Goal: Task Accomplishment & Management: Complete application form

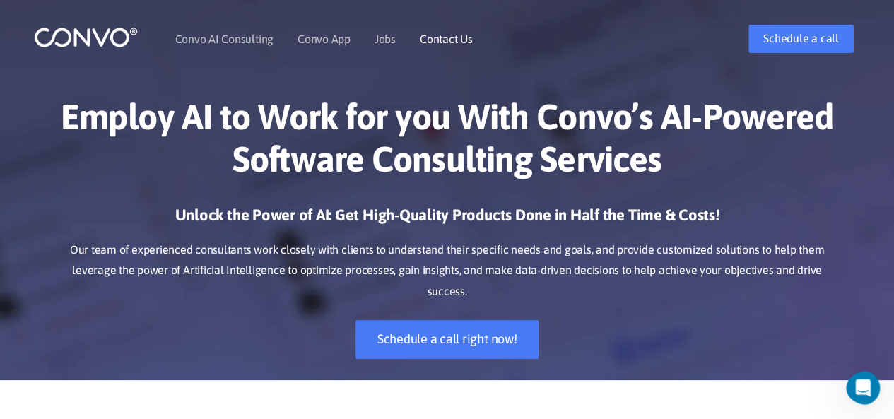
click at [444, 40] on link "Contact Us" at bounding box center [446, 38] width 53 height 11
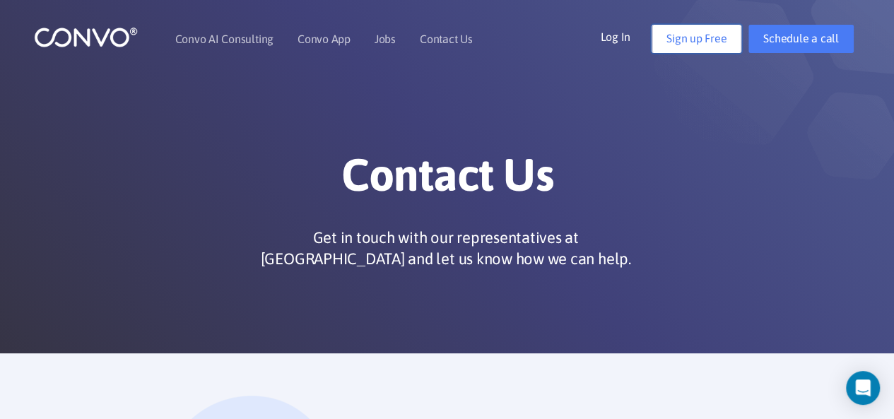
click at [700, 37] on link "Sign up Free" at bounding box center [697, 39] width 90 height 28
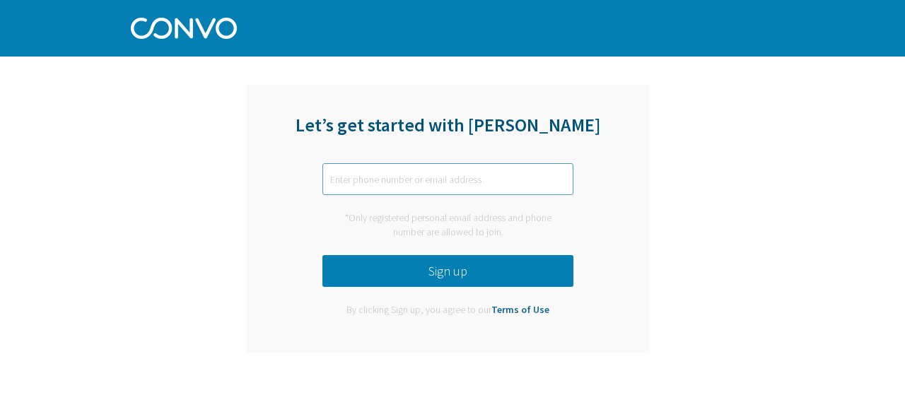
click at [348, 177] on input "text" at bounding box center [447, 179] width 251 height 32
type input "[PERSON_NAME][DOMAIN_NAME][EMAIL_ADDRESS][DOMAIN_NAME]"
click at [450, 271] on button "Sign up" at bounding box center [447, 271] width 251 height 32
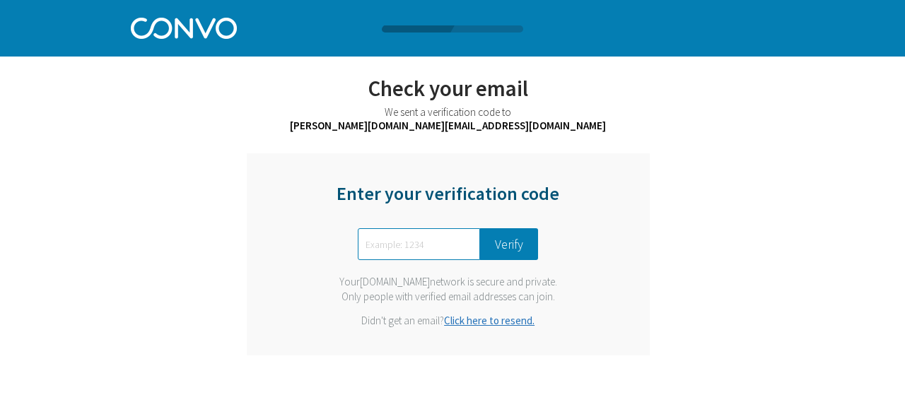
paste input "1550"
type input "1550"
click at [513, 243] on button "Verify" at bounding box center [509, 244] width 58 height 32
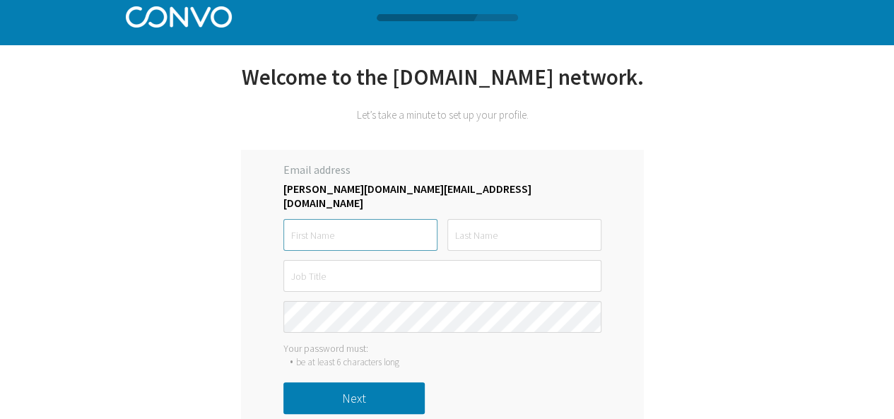
scroll to position [14, 0]
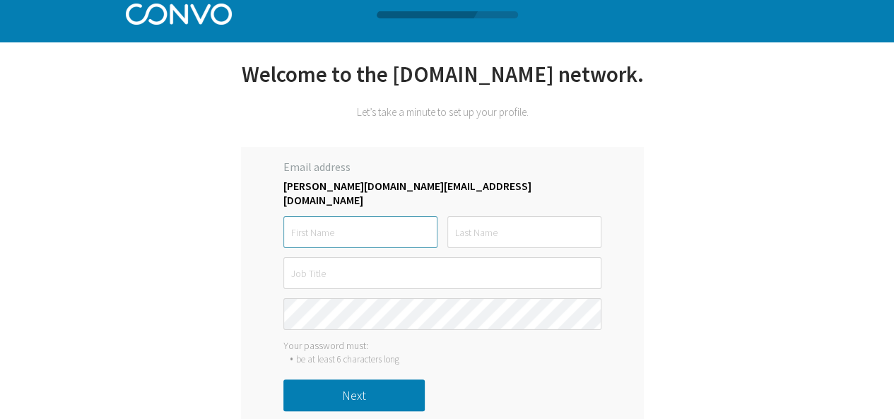
click at [319, 217] on input "text" at bounding box center [360, 232] width 154 height 32
type input "Dreamz"
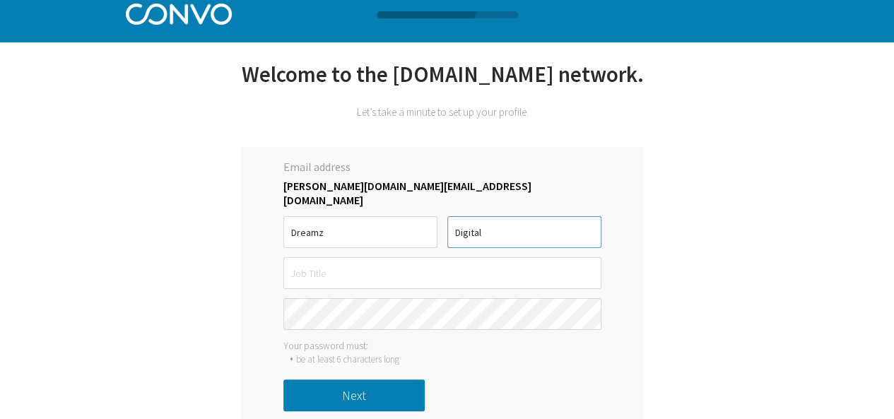
type input "Digital"
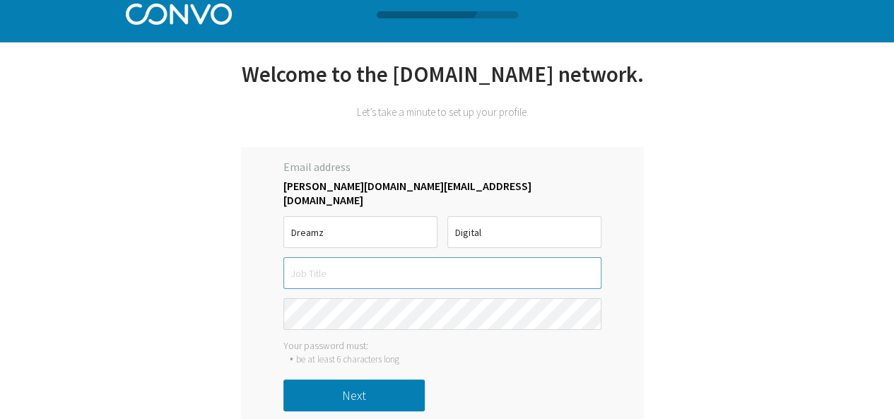
click at [305, 259] on input "text" at bounding box center [442, 273] width 318 height 32
paste input "Marketing"
type input "Digital Marketing"
click at [339, 392] on button "Next" at bounding box center [353, 396] width 141 height 32
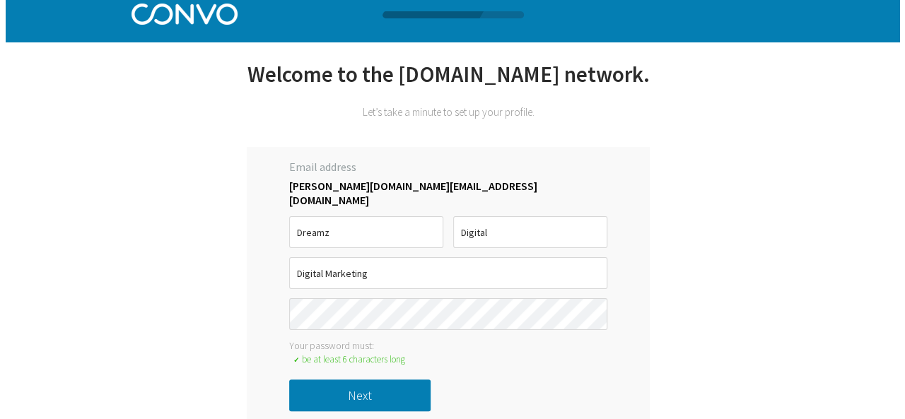
scroll to position [0, 0]
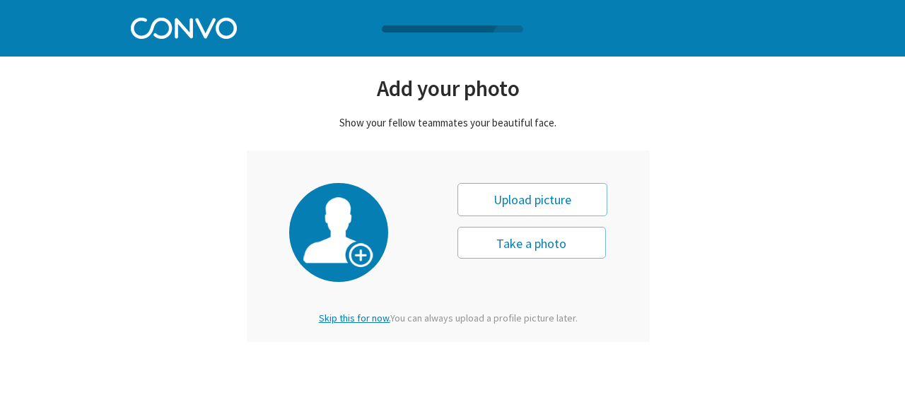
click at [528, 198] on div "Upload picture" at bounding box center [532, 199] width 150 height 33
type input "0"
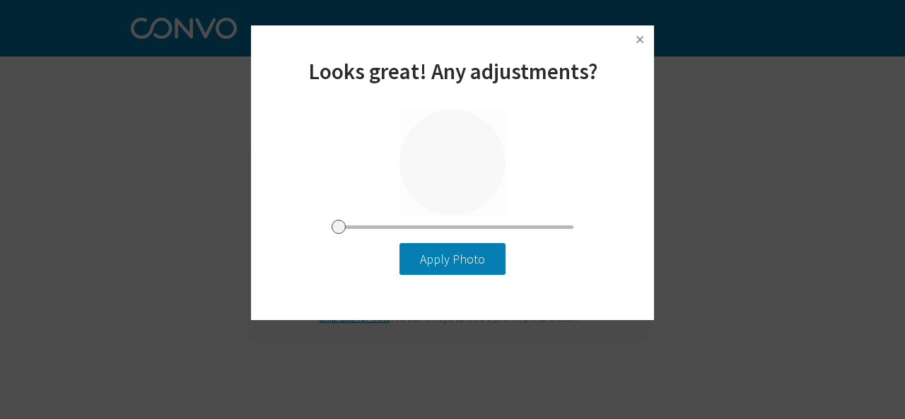
click at [451, 257] on button "Apply Photo" at bounding box center [452, 259] width 106 height 32
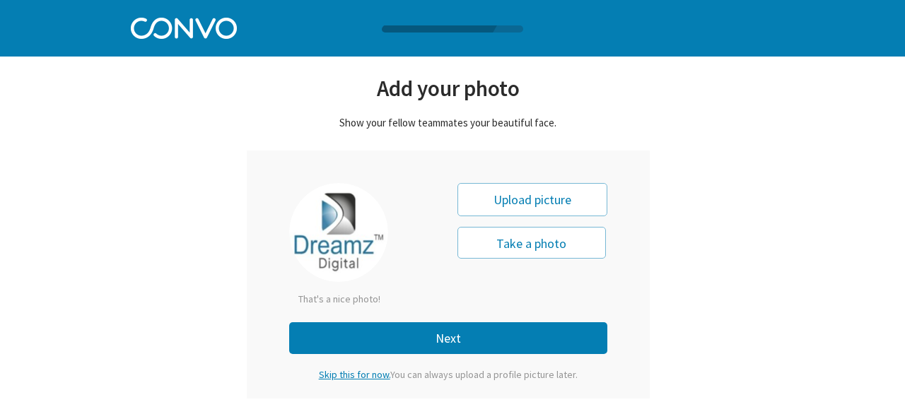
click at [428, 333] on button "Next" at bounding box center [448, 338] width 318 height 32
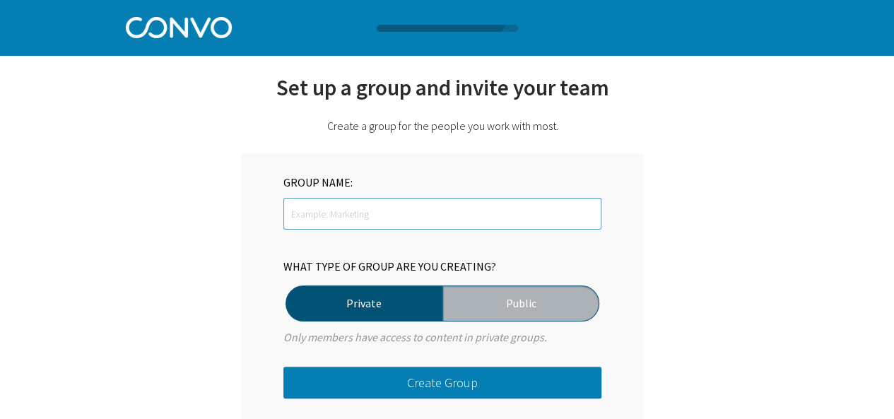
scroll to position [68, 0]
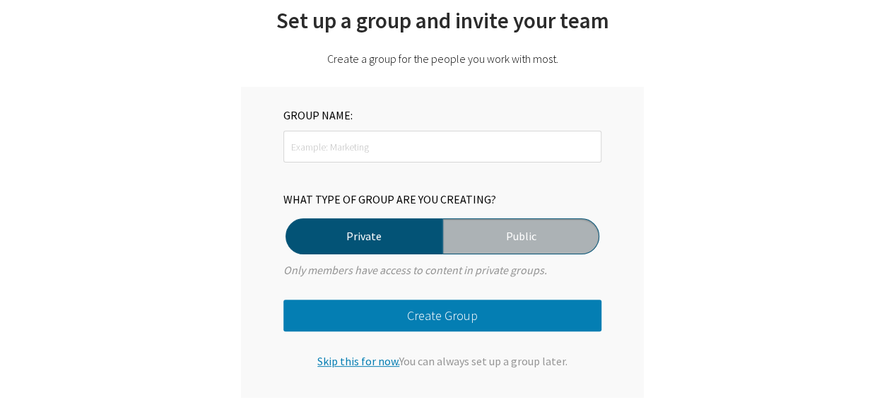
click at [505, 250] on label "Public" at bounding box center [521, 236] width 157 height 36
click at [0, 0] on input "Public" at bounding box center [0, 0] width 0 height 0
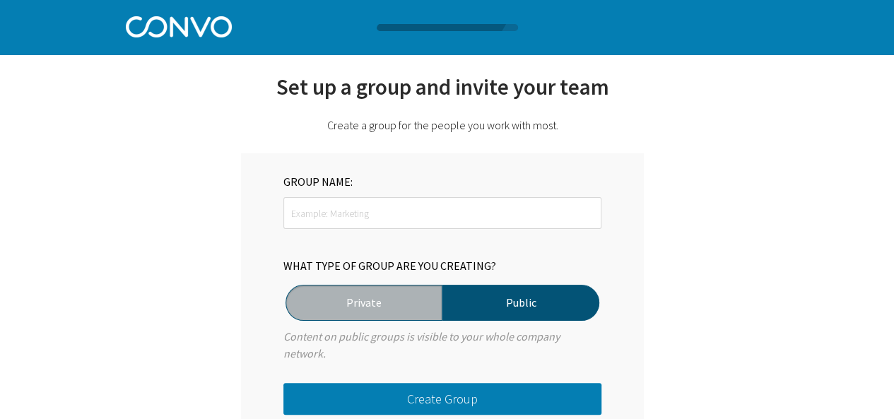
scroll to position [0, 0]
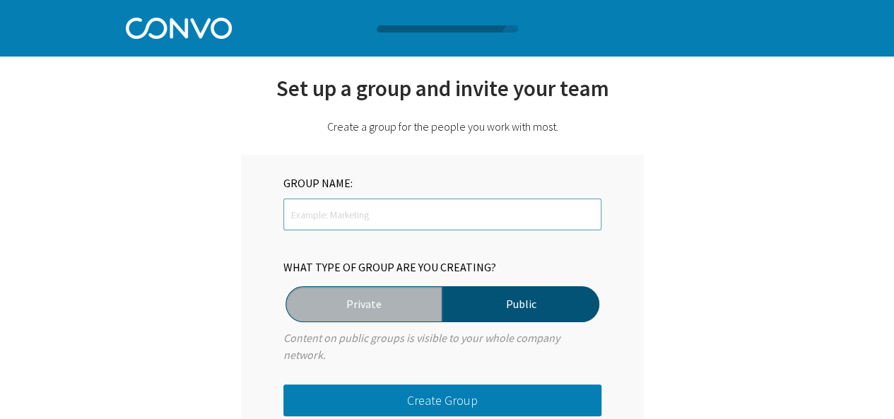
click at [305, 219] on input "text" at bounding box center [442, 215] width 318 height 32
paste input "Digital Marketing Company in Pune"
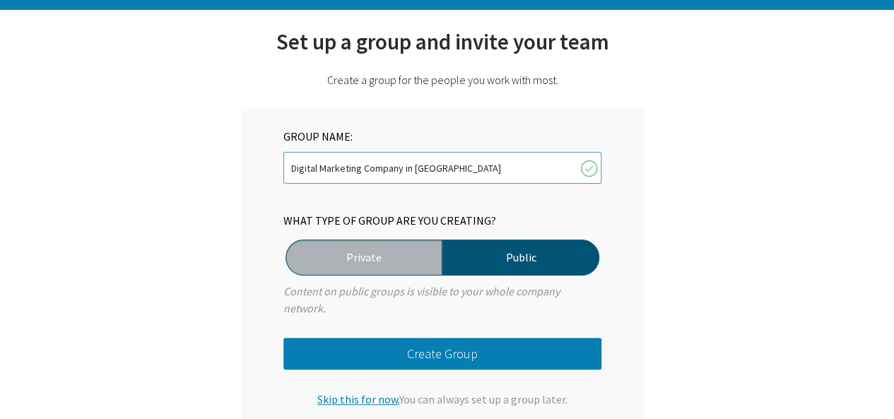
scroll to position [85, 0]
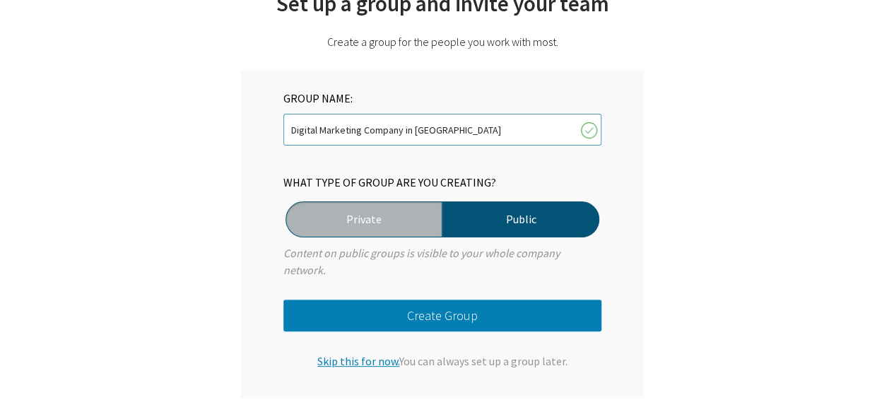
type input "Digital Marketing Company in Pune"
click at [457, 320] on button "Create Group" at bounding box center [442, 316] width 318 height 32
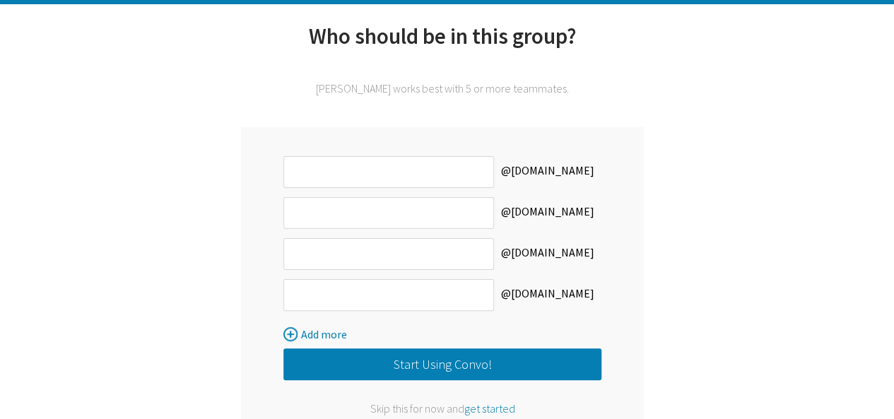
scroll to position [103, 0]
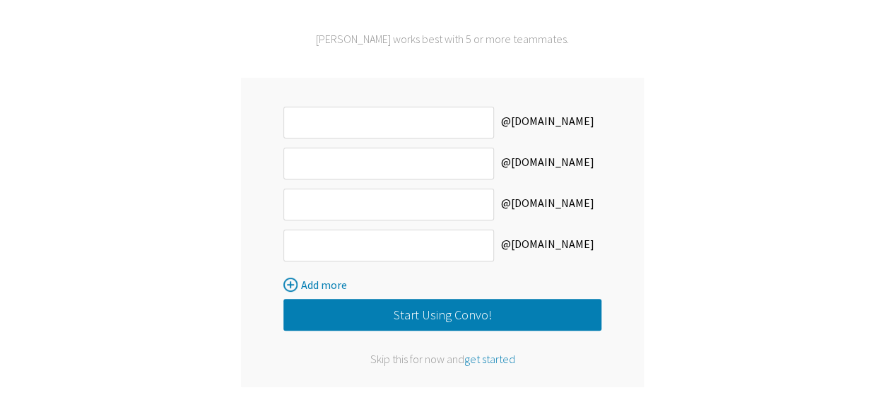
click at [426, 363] on div "Skip this for now and get started" at bounding box center [442, 359] width 318 height 14
click at [484, 360] on span "get started" at bounding box center [489, 359] width 51 height 14
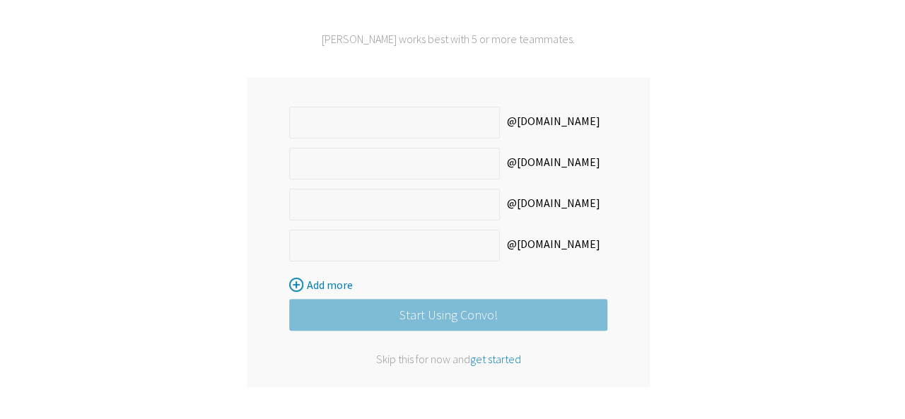
scroll to position [0, 0]
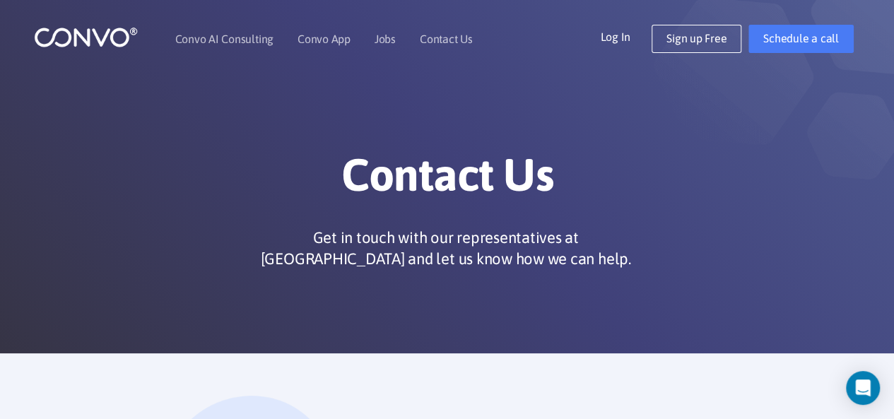
click at [632, 33] on link "Log In" at bounding box center [626, 36] width 52 height 23
click at [621, 35] on link "Log In" at bounding box center [626, 36] width 52 height 23
